Goal: Navigation & Orientation: Find specific page/section

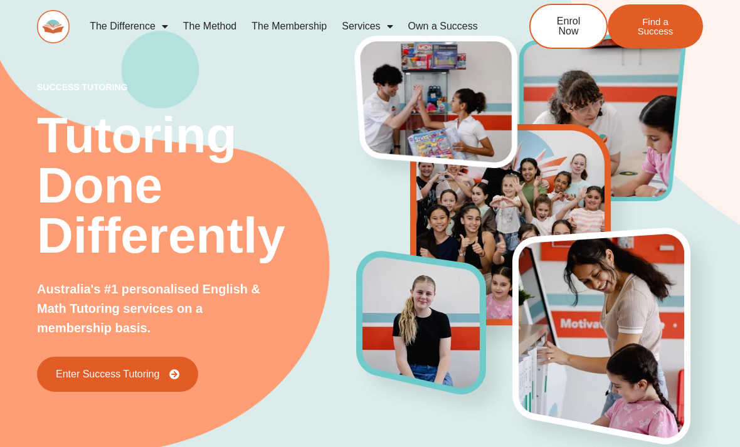
click at [70, 374] on span "Enter Success Tutoring" at bounding box center [108, 374] width 104 height 10
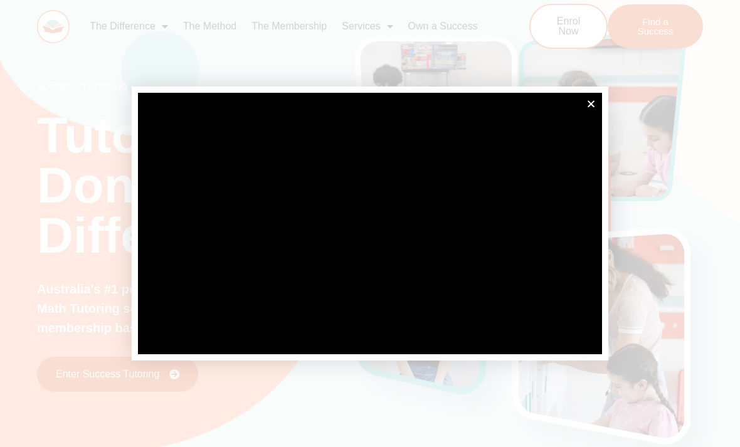
click at [728, 199] on div at bounding box center [370, 223] width 740 height 447
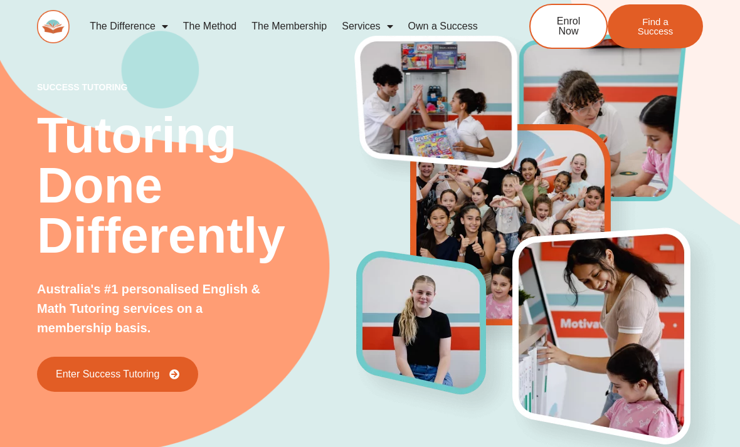
click at [105, 361] on link "Enter Success Tutoring" at bounding box center [117, 374] width 161 height 35
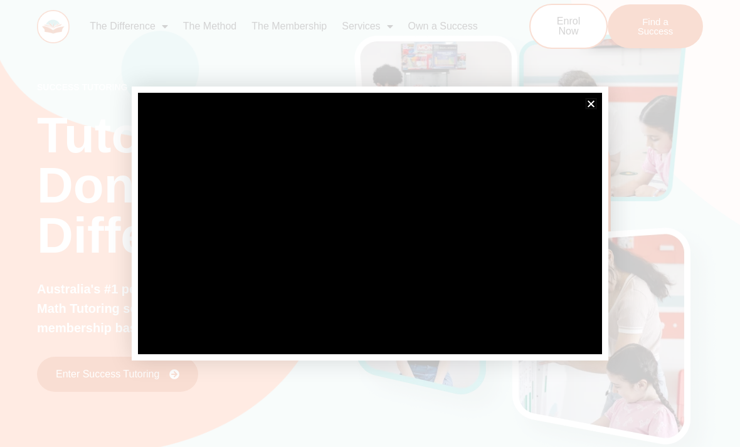
click at [589, 106] on icon "Close" at bounding box center [591, 103] width 9 height 9
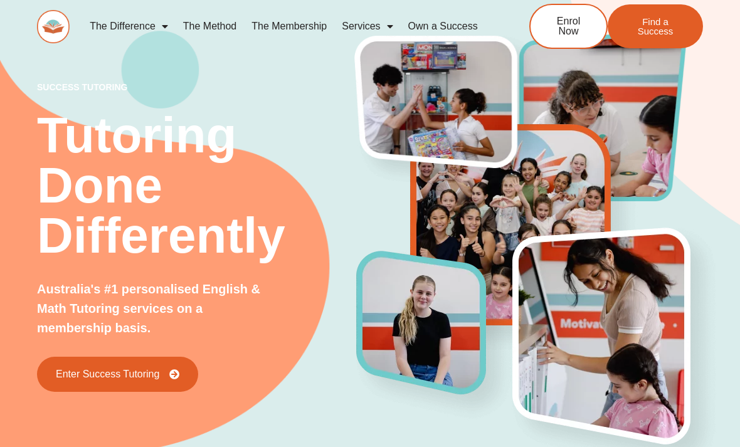
click at [659, 29] on span "Find a Success" at bounding box center [656, 26] width 58 height 19
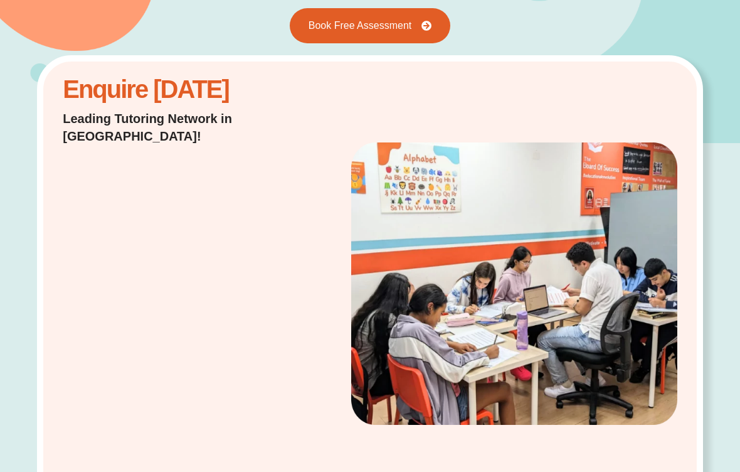
scroll to position [178, 0]
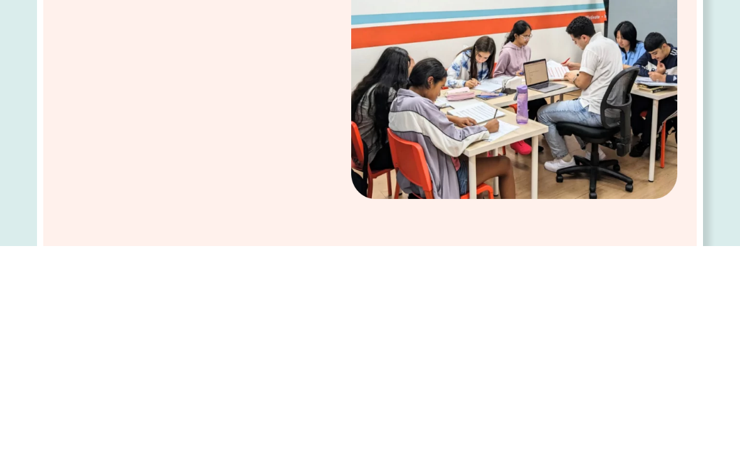
click at [516, 143] on img at bounding box center [514, 284] width 326 height 282
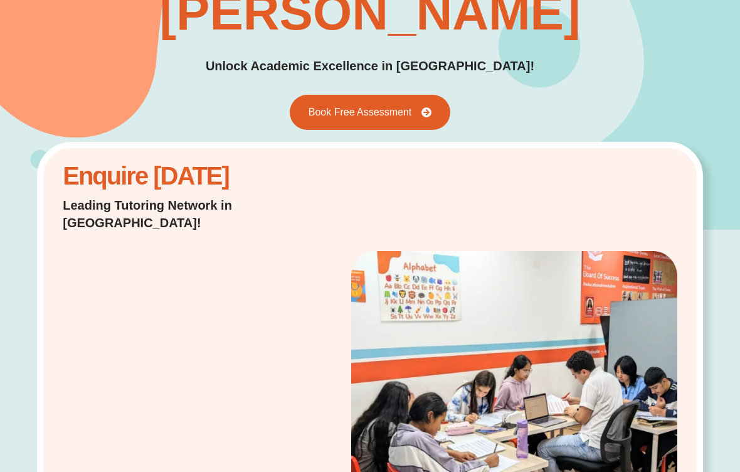
scroll to position [88, 0]
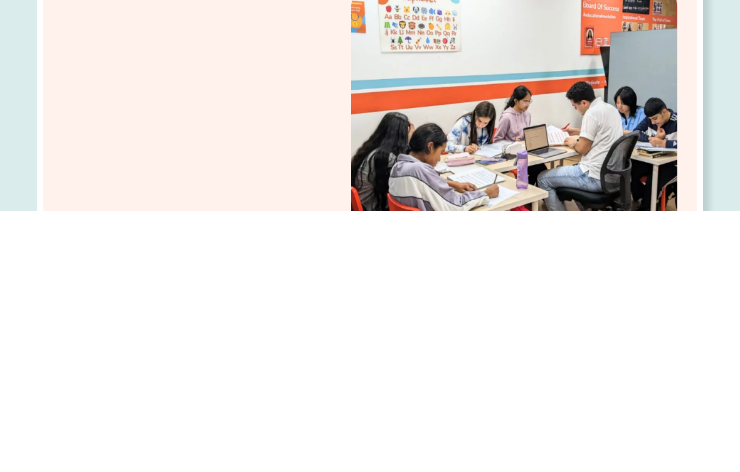
click at [516, 243] on img at bounding box center [514, 384] width 326 height 282
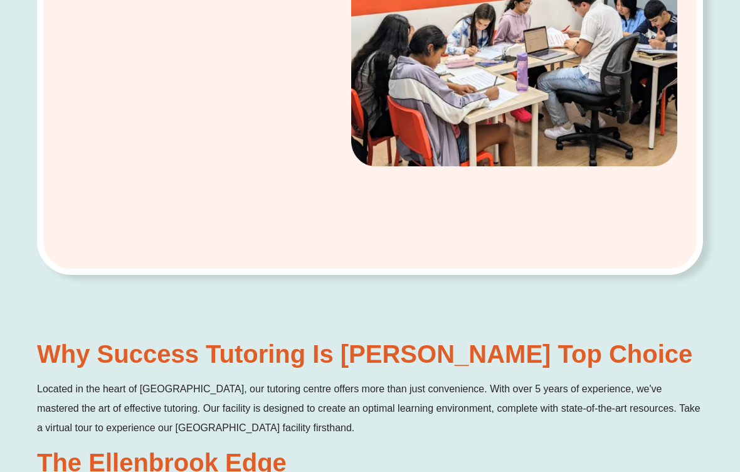
scroll to position [450, 0]
